Goal: Find specific page/section: Find specific page/section

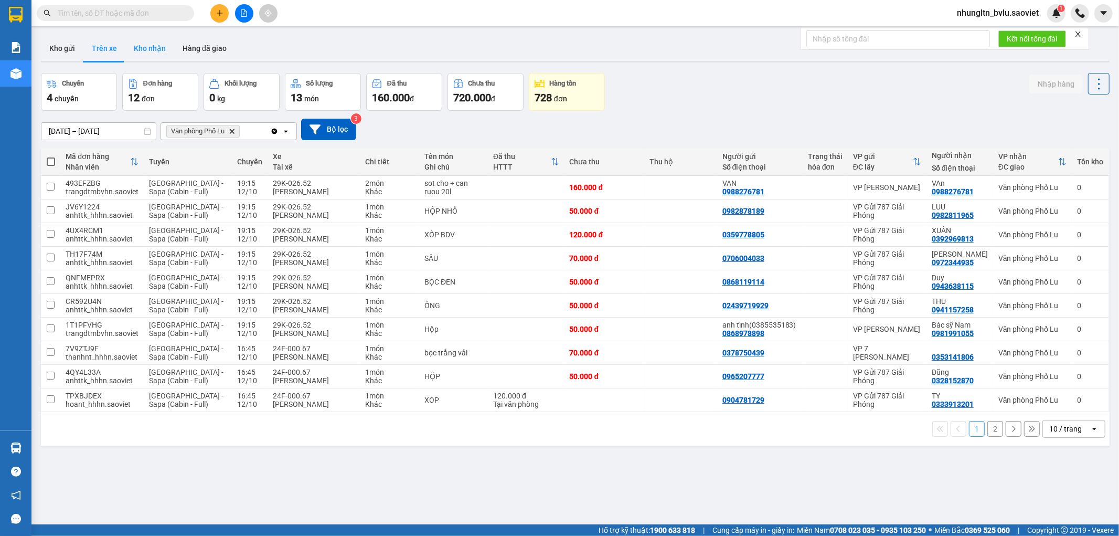
click at [130, 50] on button "Kho nhận" at bounding box center [149, 48] width 49 height 25
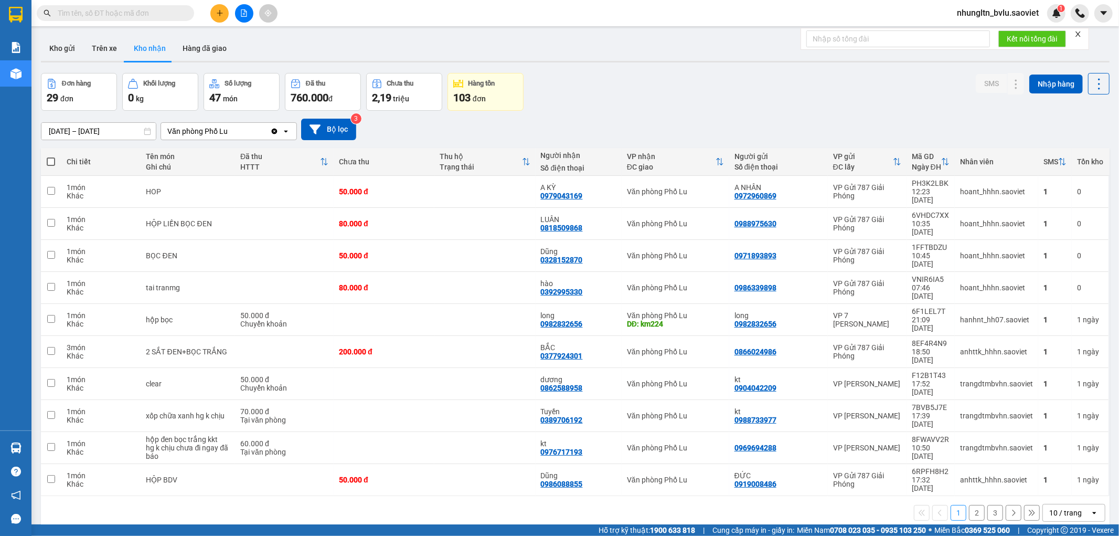
click at [970, 505] on button "2" at bounding box center [977, 513] width 16 height 16
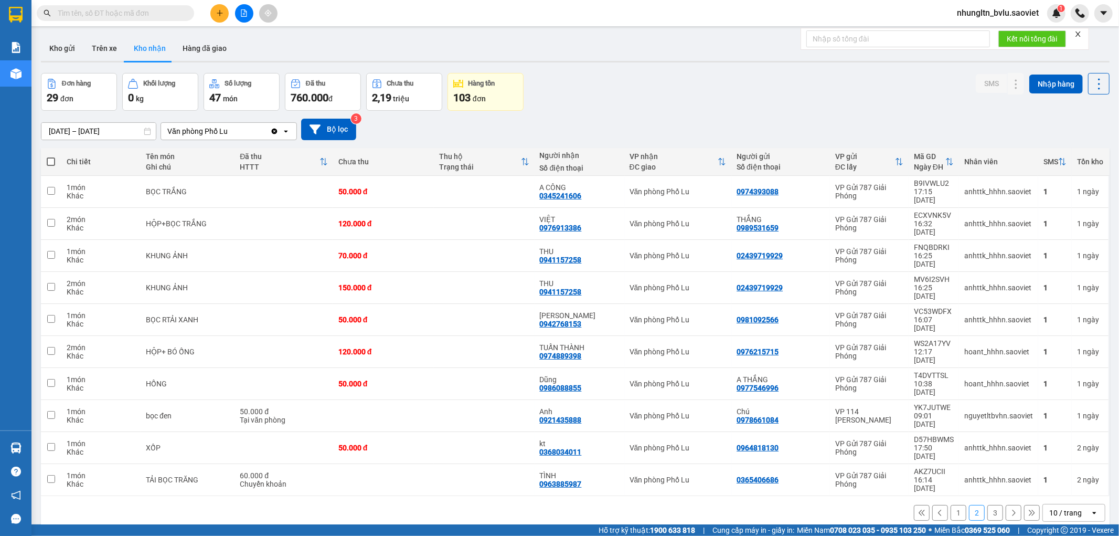
click at [987, 505] on button "3" at bounding box center [995, 513] width 16 height 16
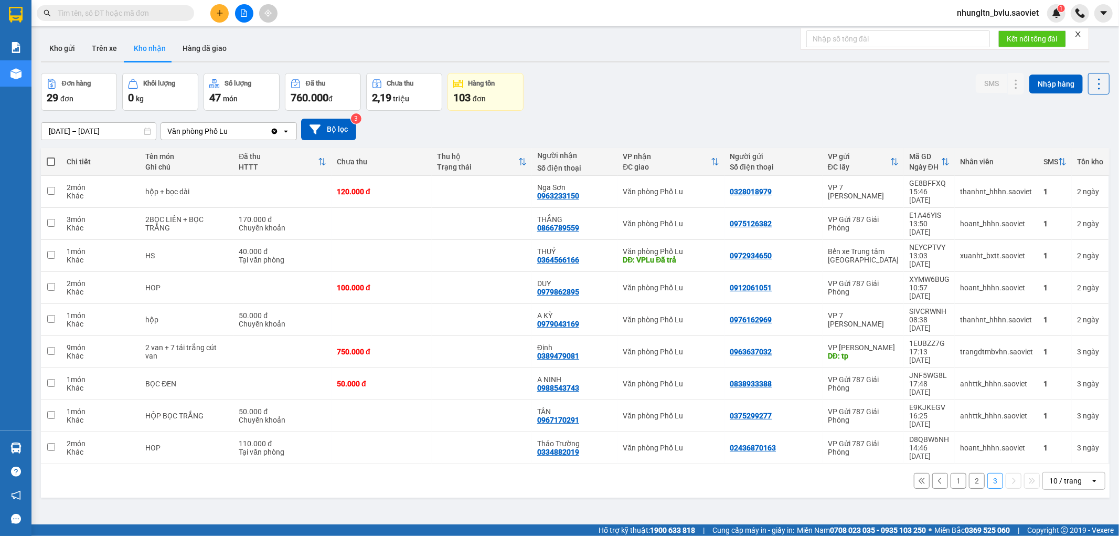
click at [104, 130] on input "[DATE] – [DATE]" at bounding box center [98, 131] width 114 height 17
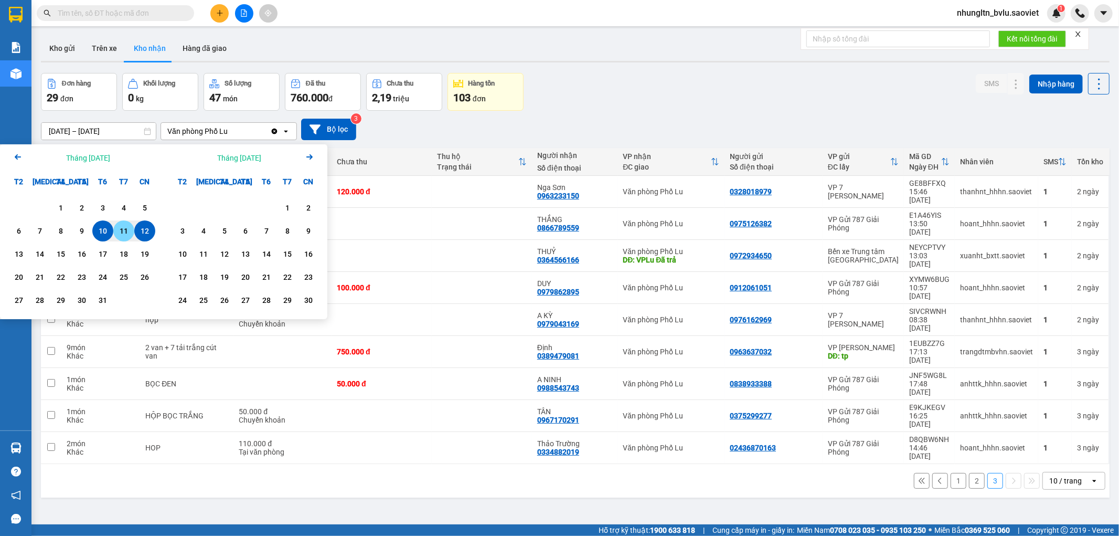
click at [122, 232] on div "11" at bounding box center [123, 231] width 15 height 13
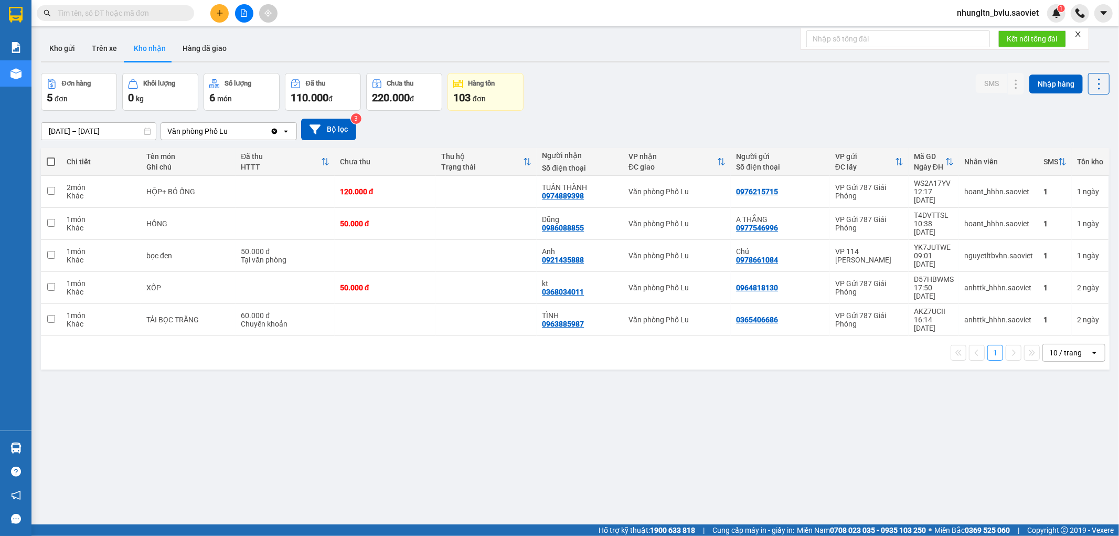
click at [116, 128] on input "[DATE] – [DATE]" at bounding box center [98, 131] width 114 height 17
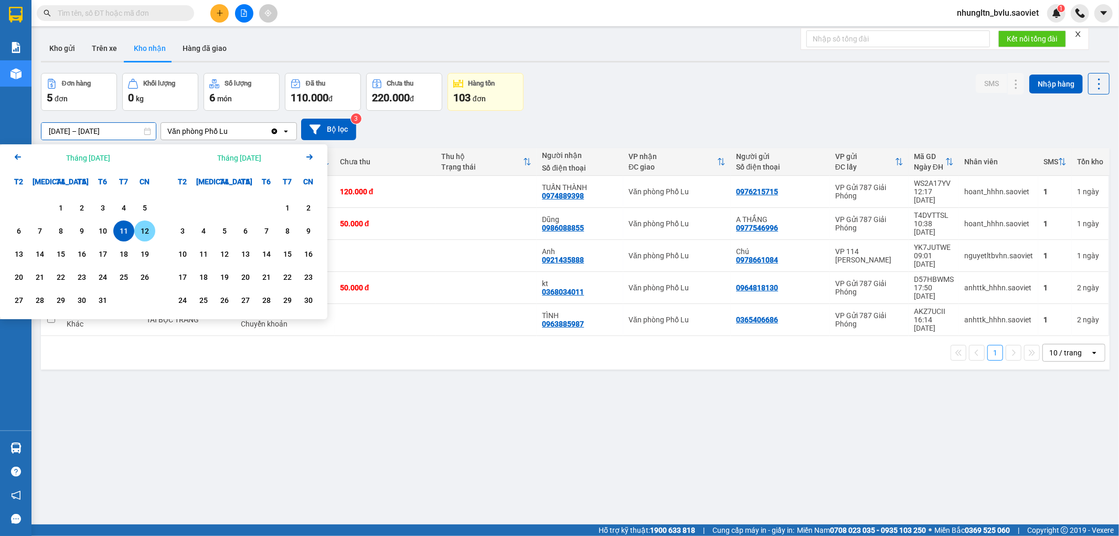
click at [145, 228] on div "12" at bounding box center [144, 231] width 15 height 13
type input "[DATE] – [DATE]"
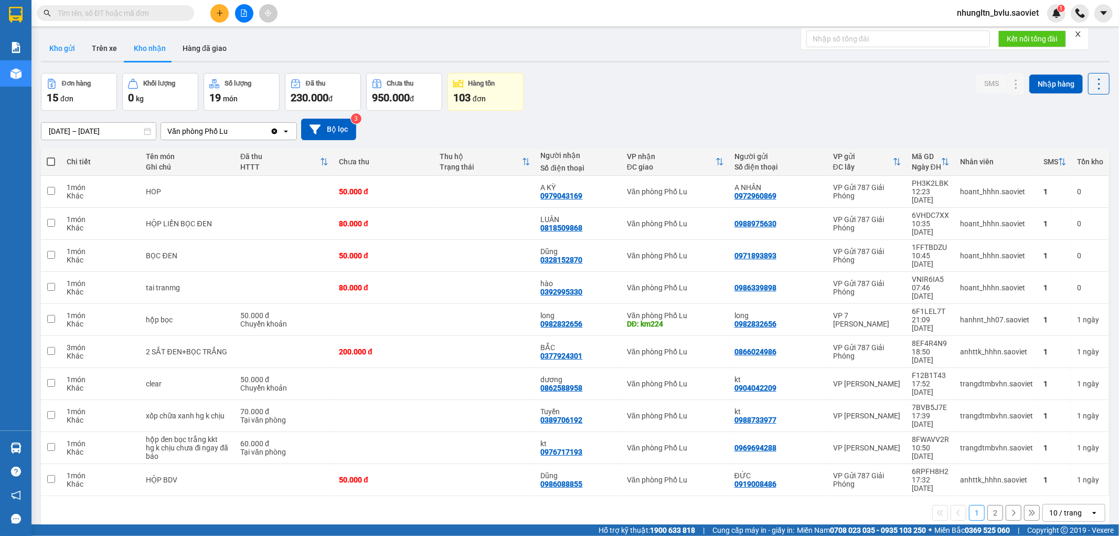
click at [59, 53] on button "Kho gửi" at bounding box center [62, 48] width 42 height 25
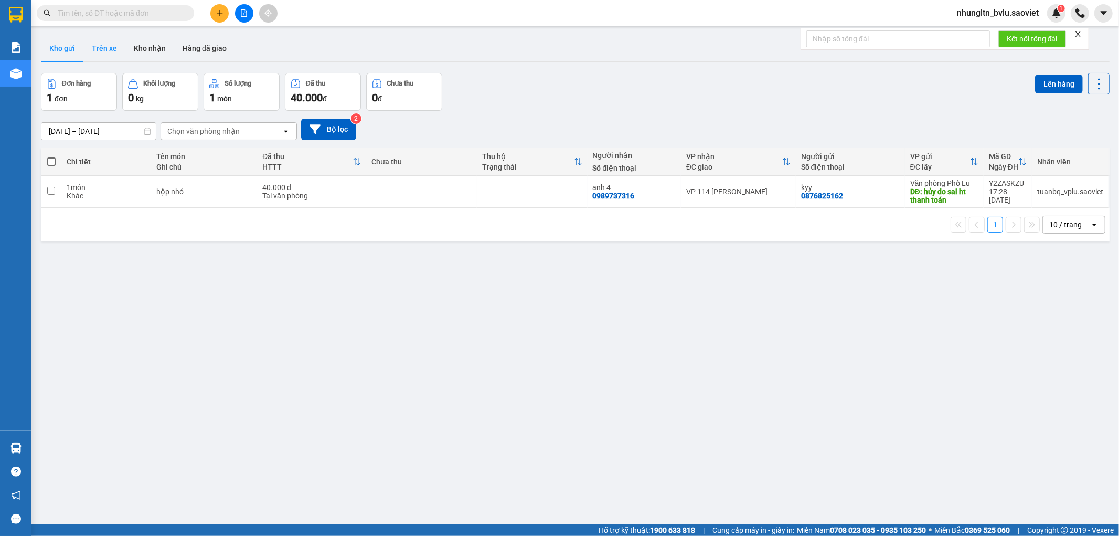
click at [111, 48] on button "Trên xe" at bounding box center [104, 48] width 42 height 25
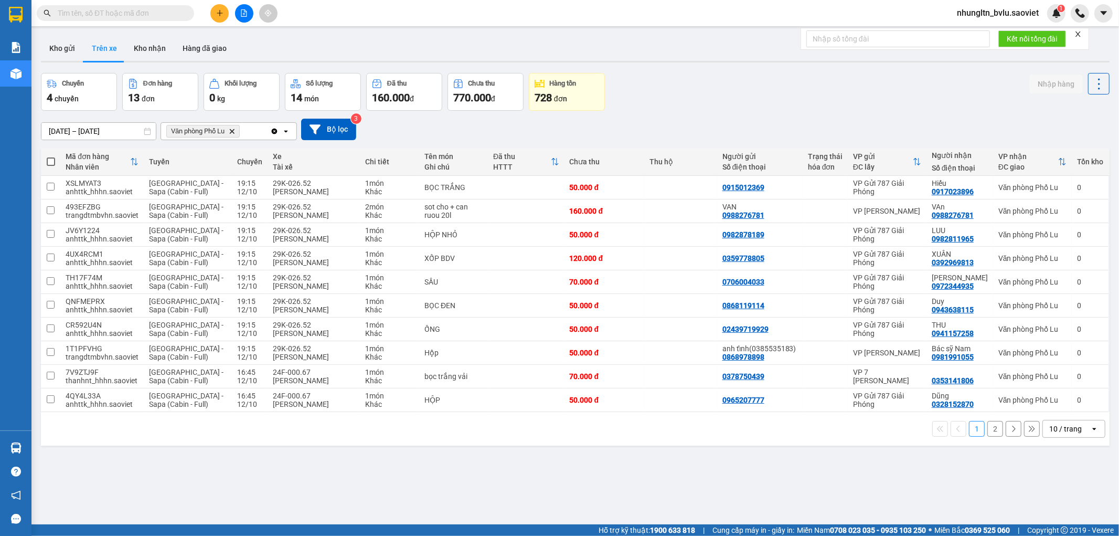
click at [991, 431] on button "2" at bounding box center [995, 429] width 16 height 16
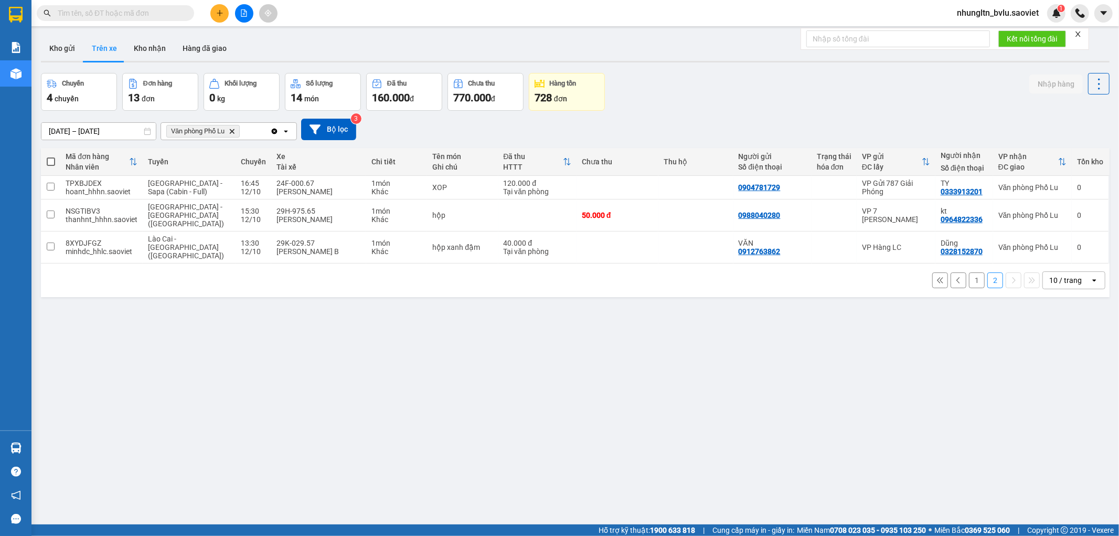
click at [969, 272] on button "1" at bounding box center [977, 280] width 16 height 16
